Goal: Find specific page/section: Find specific page/section

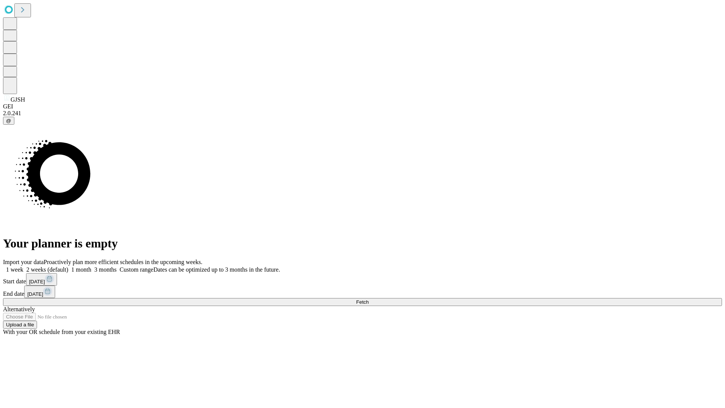
click at [368, 299] on span "Fetch" at bounding box center [362, 302] width 12 height 6
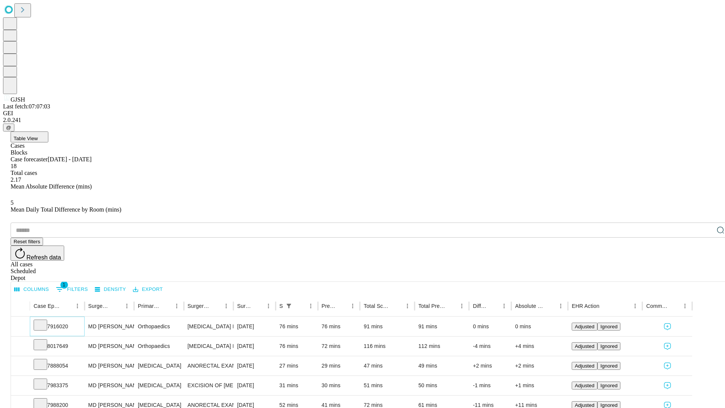
click at [44, 320] on icon at bounding box center [41, 324] width 8 height 8
